Goal: Information Seeking & Learning: Learn about a topic

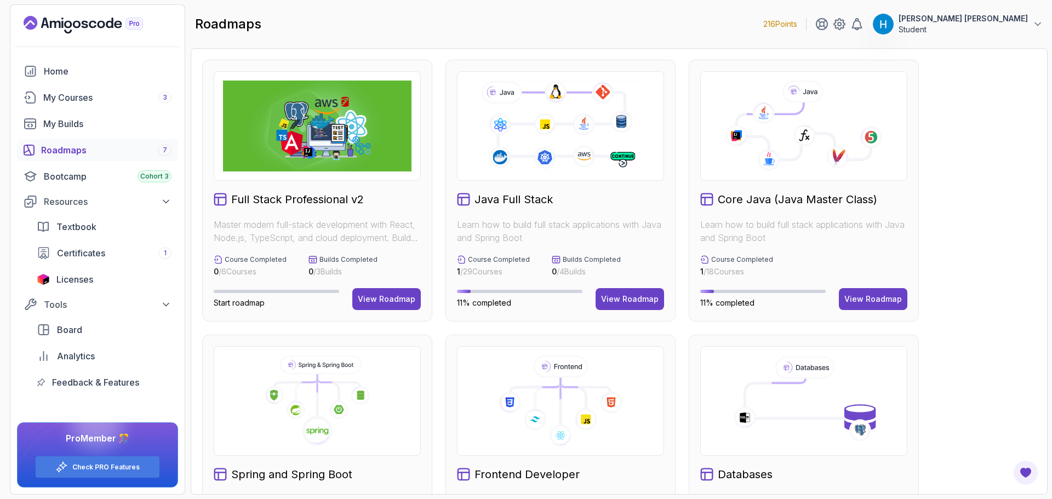
click at [853, 141] on icon at bounding box center [803, 130] width 134 height 57
click at [829, 201] on h2 "Core Java (Java Master Class)" at bounding box center [797, 199] width 159 height 15
drag, startPoint x: 864, startPoint y: 295, endPoint x: 861, endPoint y: 310, distance: 14.5
click at [864, 295] on div "View Roadmap" at bounding box center [873, 299] width 58 height 11
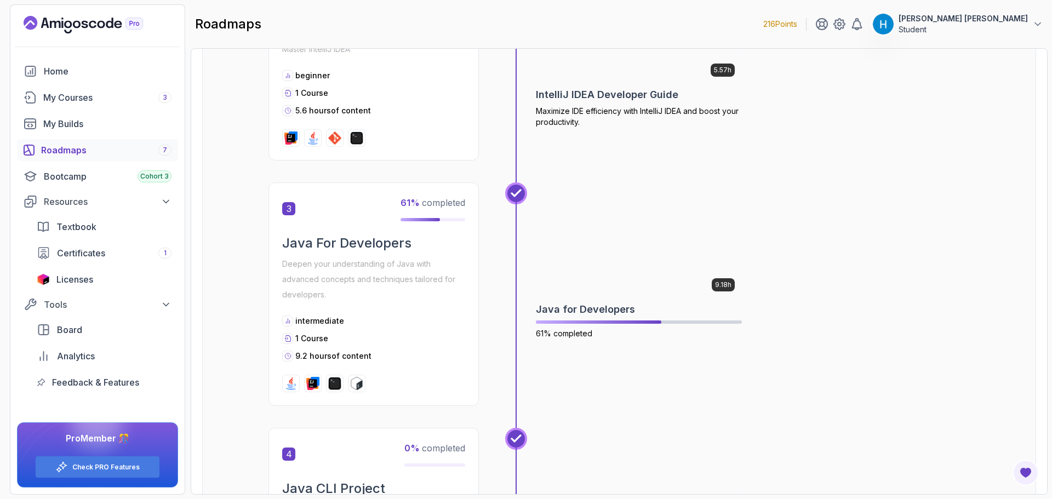
scroll to position [548, 0]
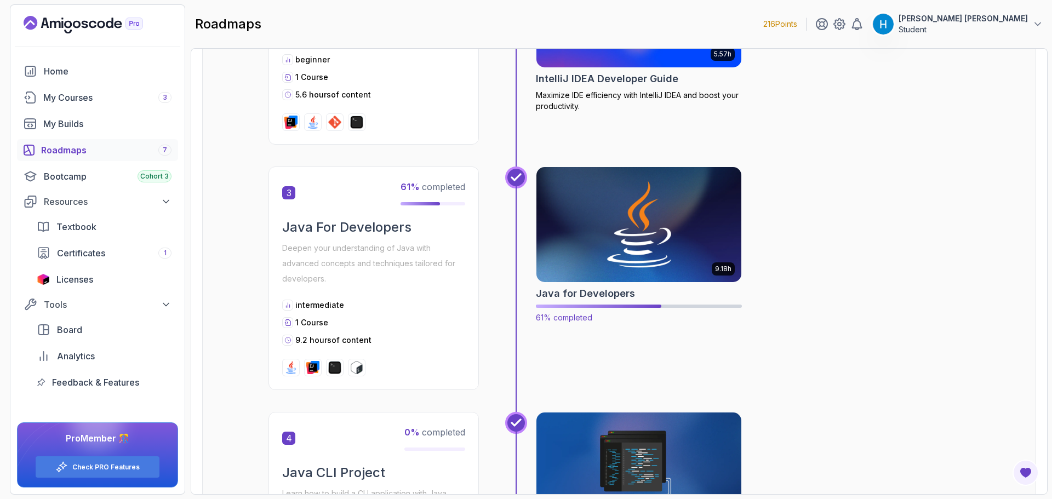
click at [590, 295] on h2 "Java for Developers" at bounding box center [585, 293] width 99 height 15
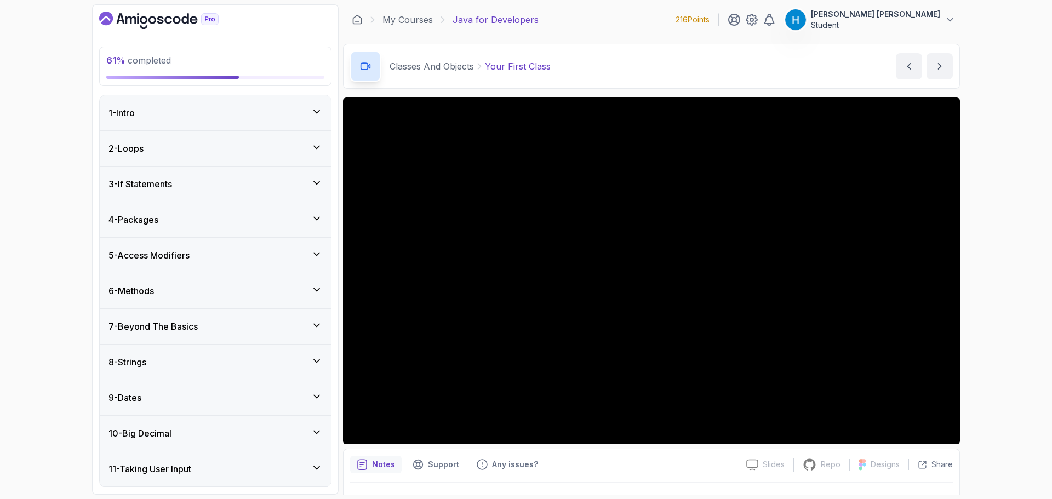
click at [59, 244] on div "61 % completed 1 - Intro 2 - Loops 3 - If Statements 4 - Packages 5 - Access Mo…" at bounding box center [526, 249] width 1052 height 499
click at [187, 329] on h3 "7 - Beyond The Basics" at bounding box center [152, 326] width 89 height 13
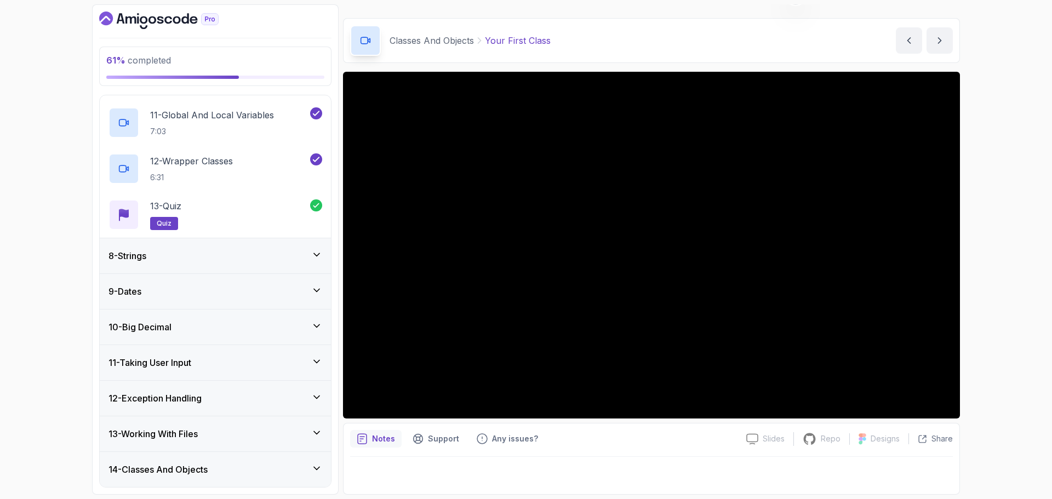
scroll to position [767, 0]
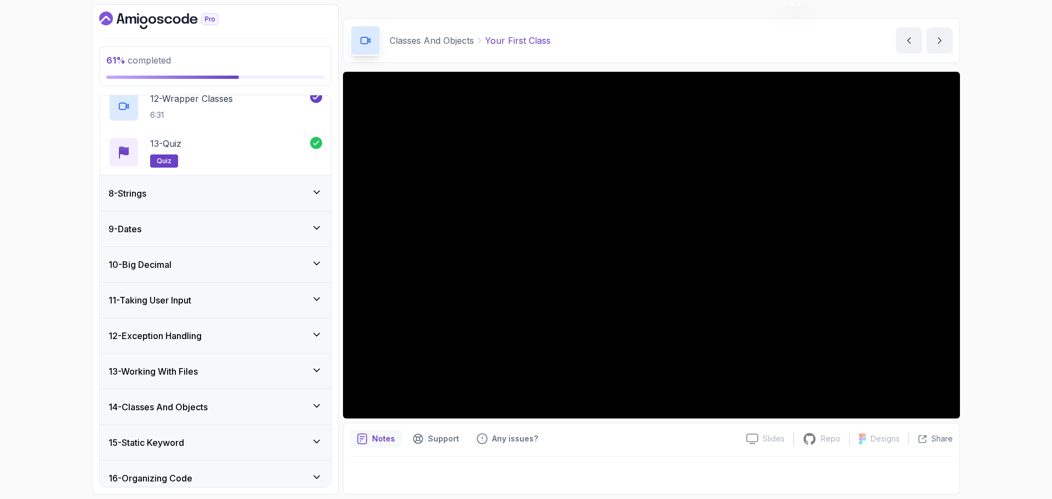
click at [198, 342] on h3 "12 - Exception Handling" at bounding box center [154, 335] width 93 height 13
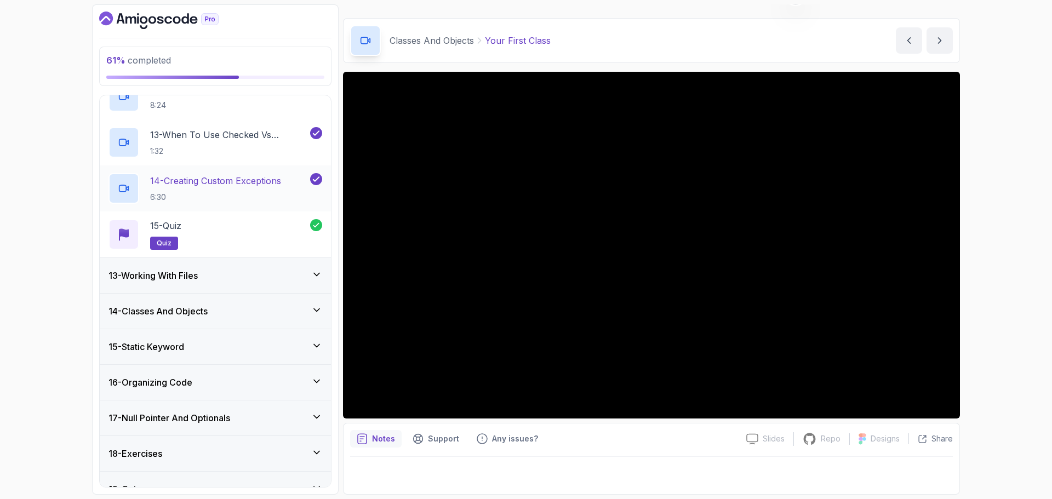
scroll to position [975, 0]
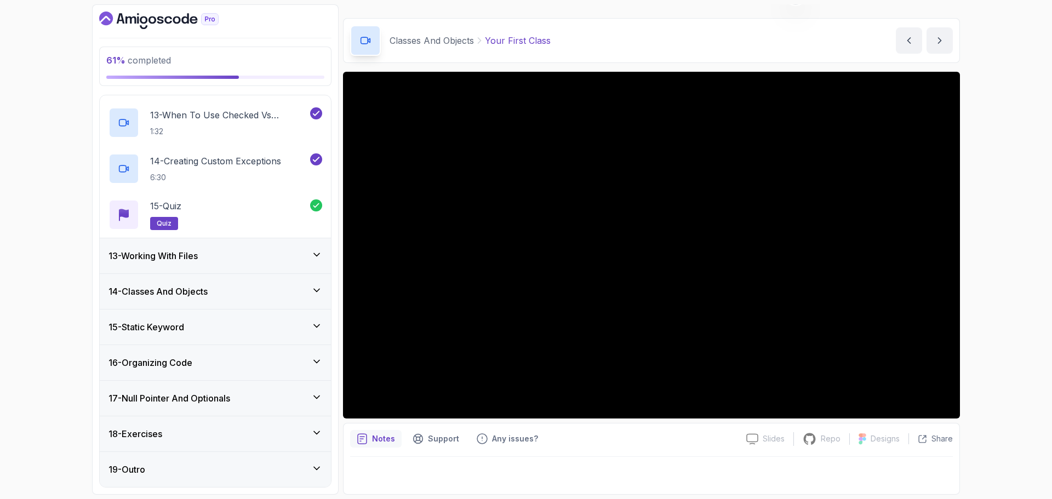
click at [227, 297] on div "14 - Classes And Objects" at bounding box center [215, 291] width 214 height 13
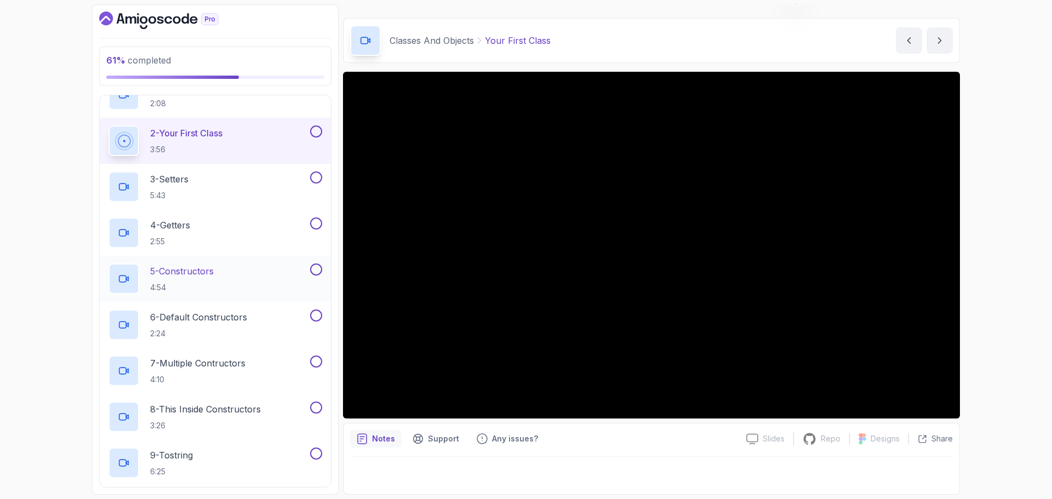
scroll to position [548, 0]
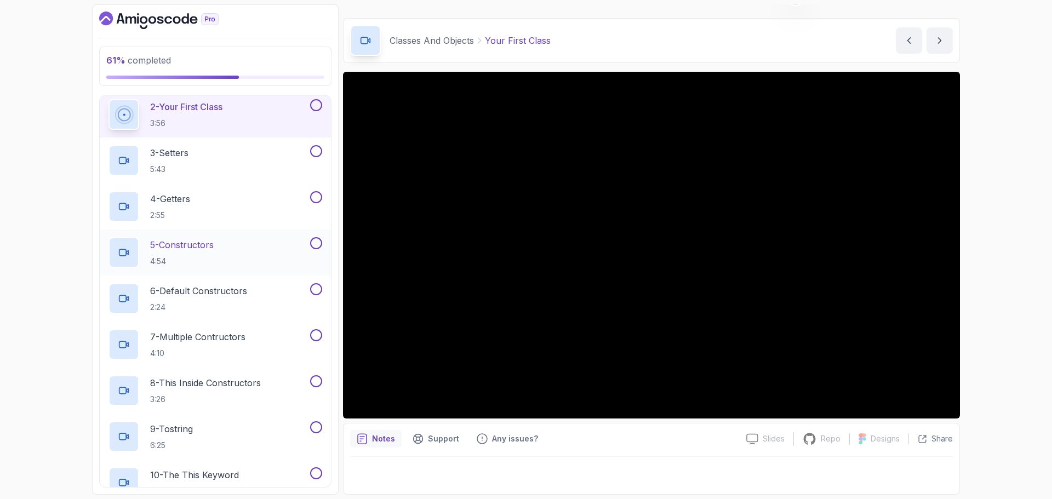
click at [226, 249] on div "5 - Constructors 4:54" at bounding box center [207, 252] width 199 height 31
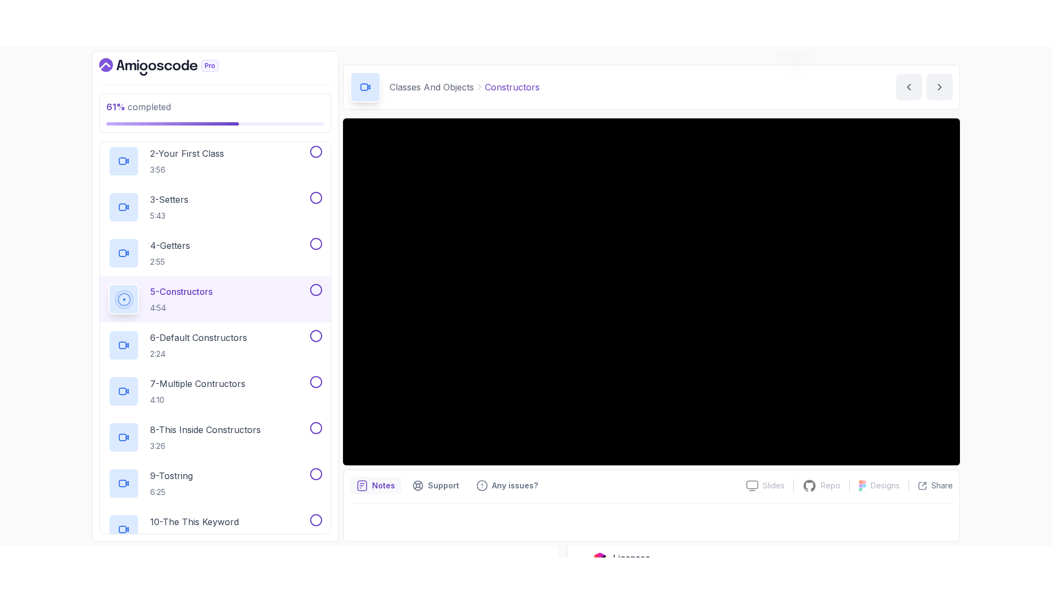
scroll to position [603, 0]
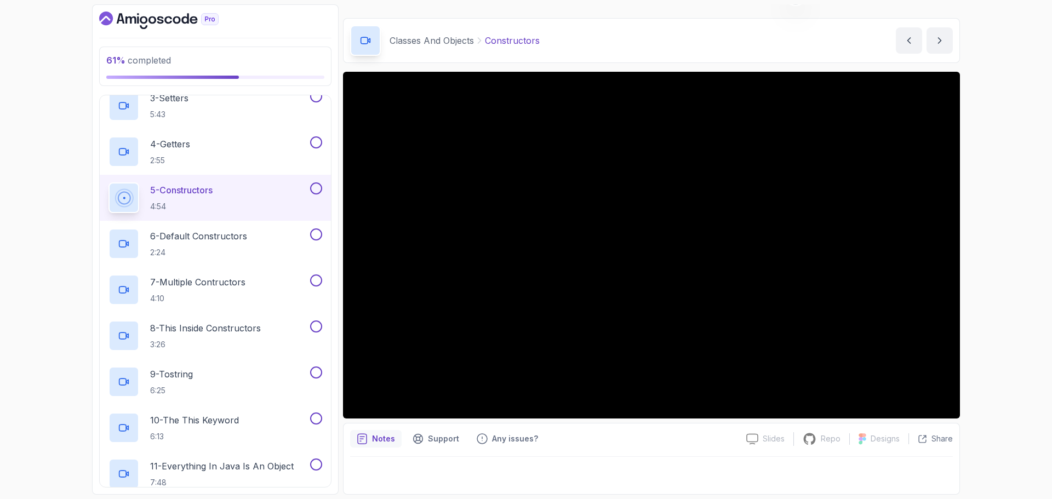
click at [1006, 194] on div "61 % completed 1 - Intro 2 - Loops 3 - If Statements 4 - Packages 5 - Access Mo…" at bounding box center [526, 249] width 1052 height 499
click at [1010, 216] on div "61 % completed 1 - Intro 2 - Loops 3 - If Statements 4 - Packages 5 - Access Mo…" at bounding box center [526, 249] width 1052 height 499
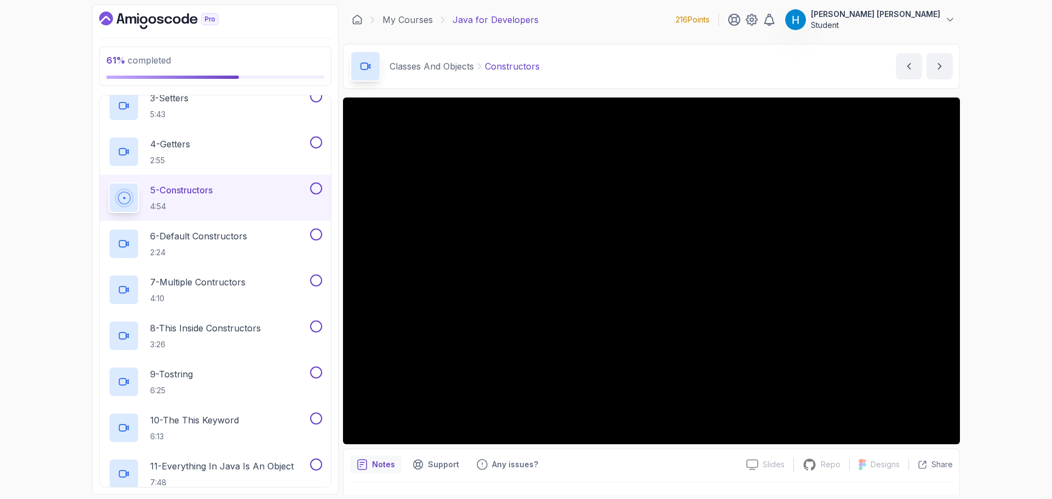
click at [314, 190] on button at bounding box center [316, 188] width 12 height 12
click at [273, 152] on div "4 - Getters 2:55" at bounding box center [207, 151] width 199 height 31
click at [108, 136] on button "4 - Getters 2:55" at bounding box center [215, 151] width 214 height 31
